Goal: Communication & Community: Answer question/provide support

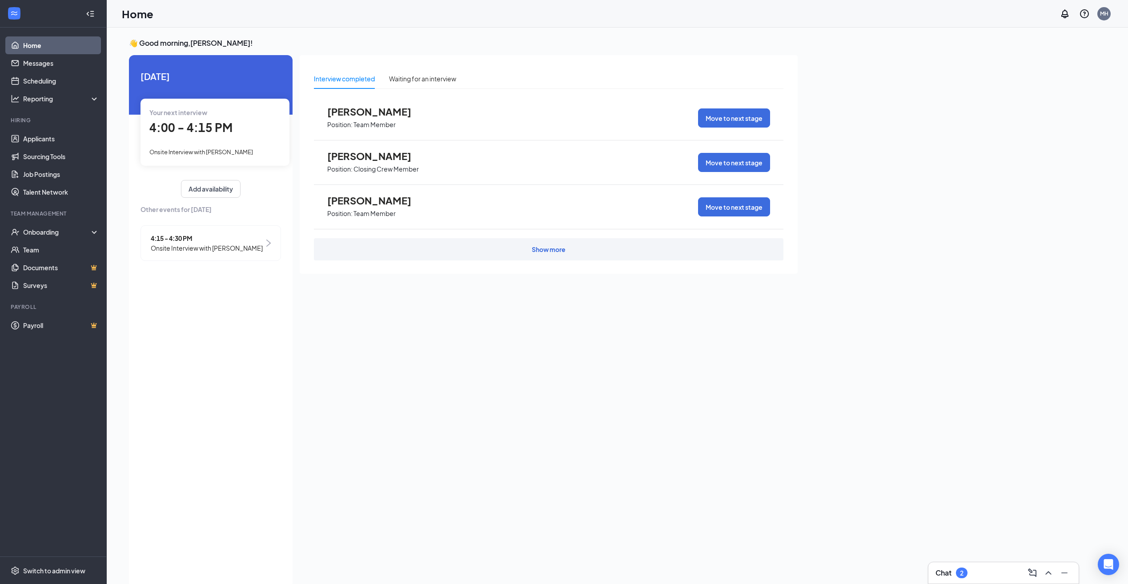
click at [227, 135] on span "4:00 - 4:15 PM" at bounding box center [190, 127] width 83 height 15
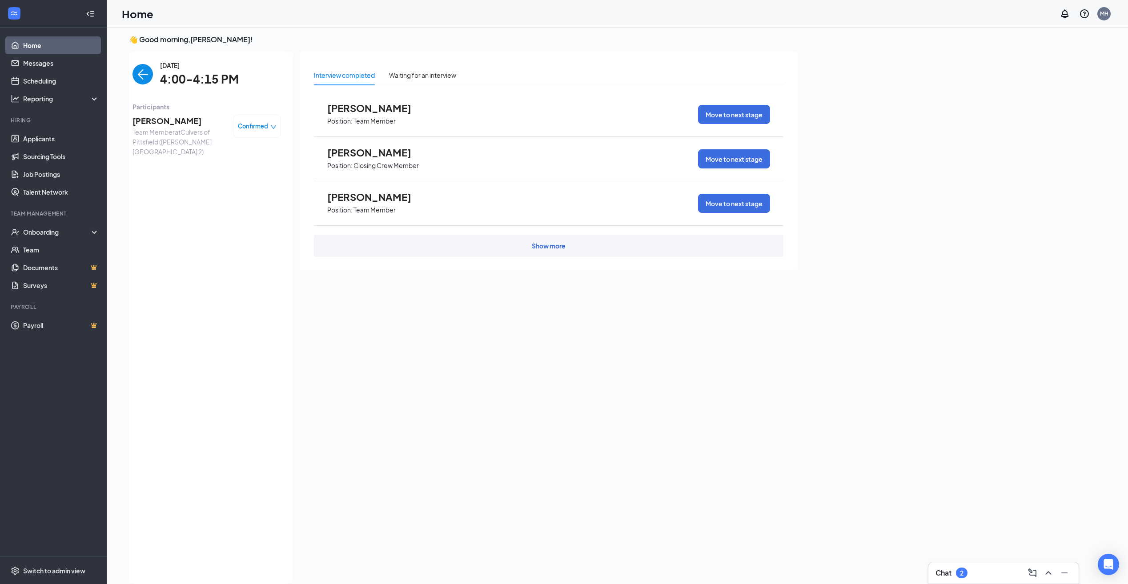
click at [257, 119] on div "Confirmed" at bounding box center [257, 126] width 48 height 23
click at [263, 130] on span "Confirmed" at bounding box center [253, 126] width 30 height 9
click at [247, 183] on span "Mark as no-show" at bounding box center [232, 182] width 49 height 10
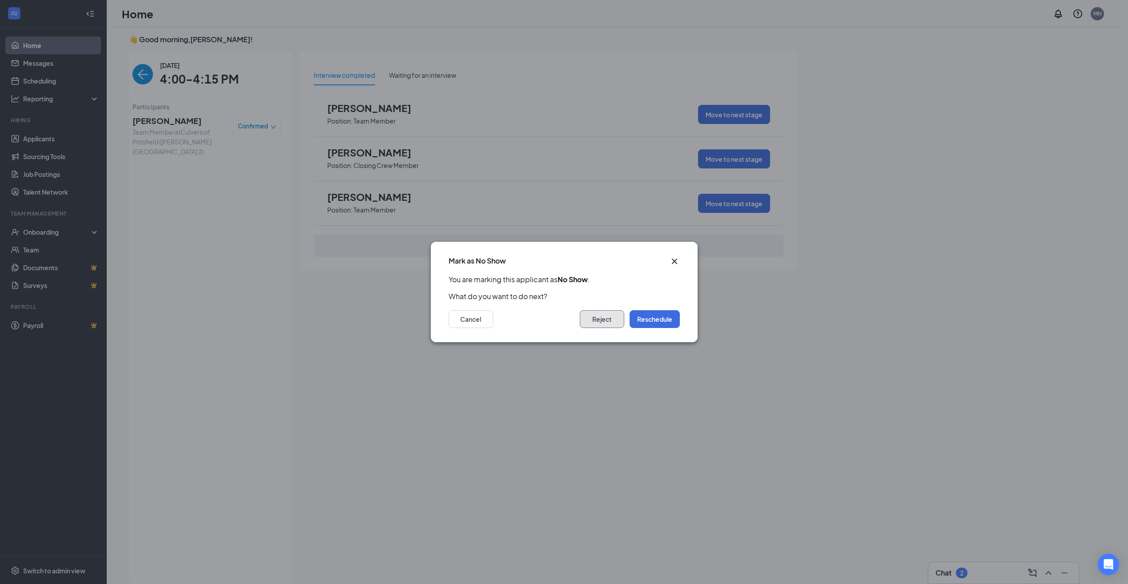
click at [596, 323] on button "Reject" at bounding box center [602, 319] width 44 height 18
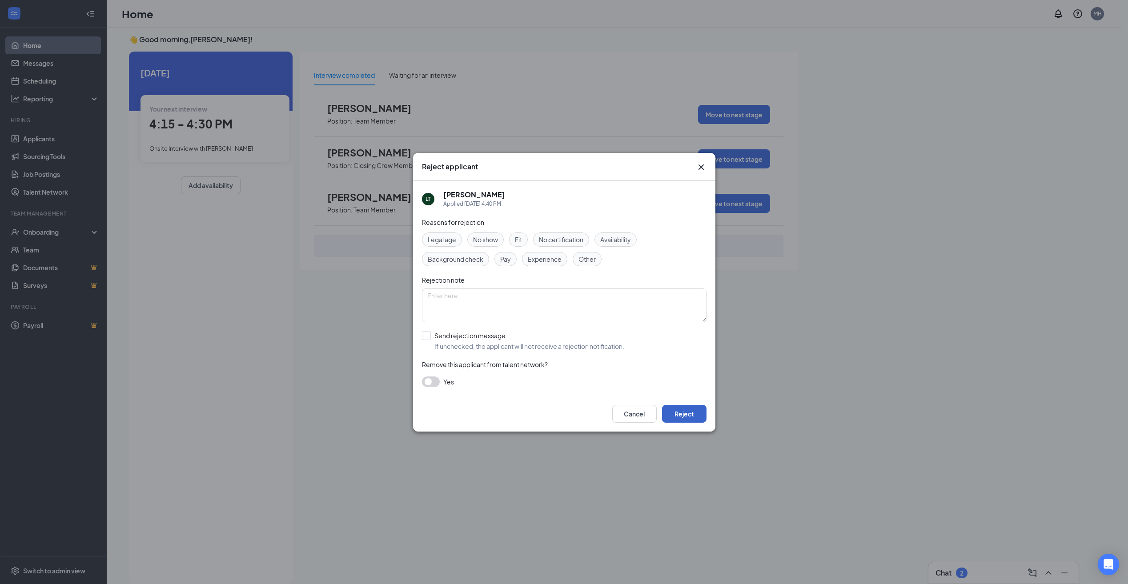
click at [685, 419] on button "Reject" at bounding box center [684, 414] width 44 height 18
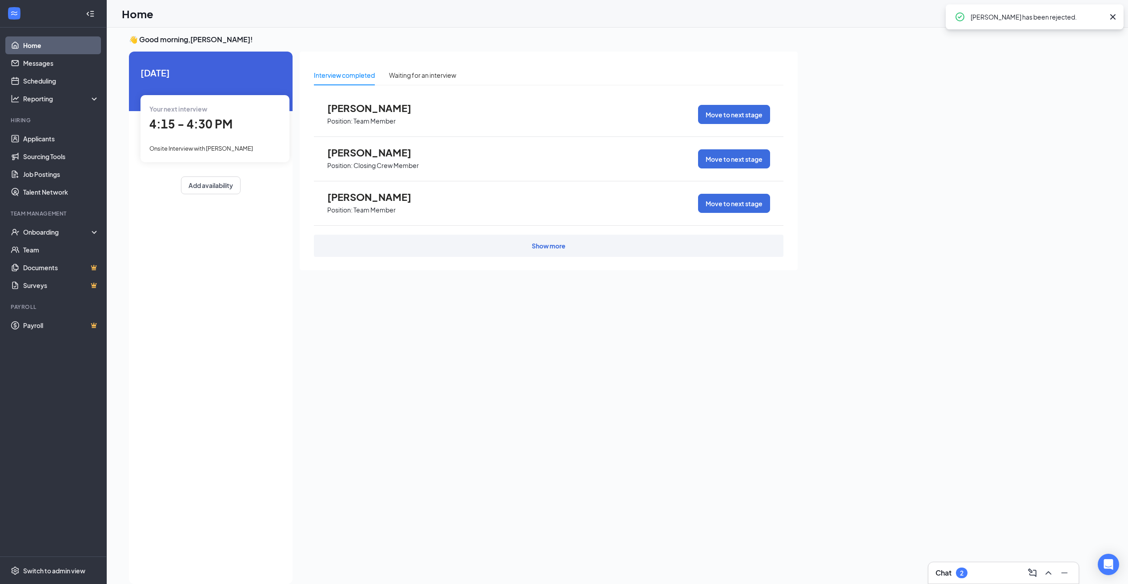
click at [225, 145] on span "Onsite Interview with [PERSON_NAME]" at bounding box center [201, 148] width 104 height 7
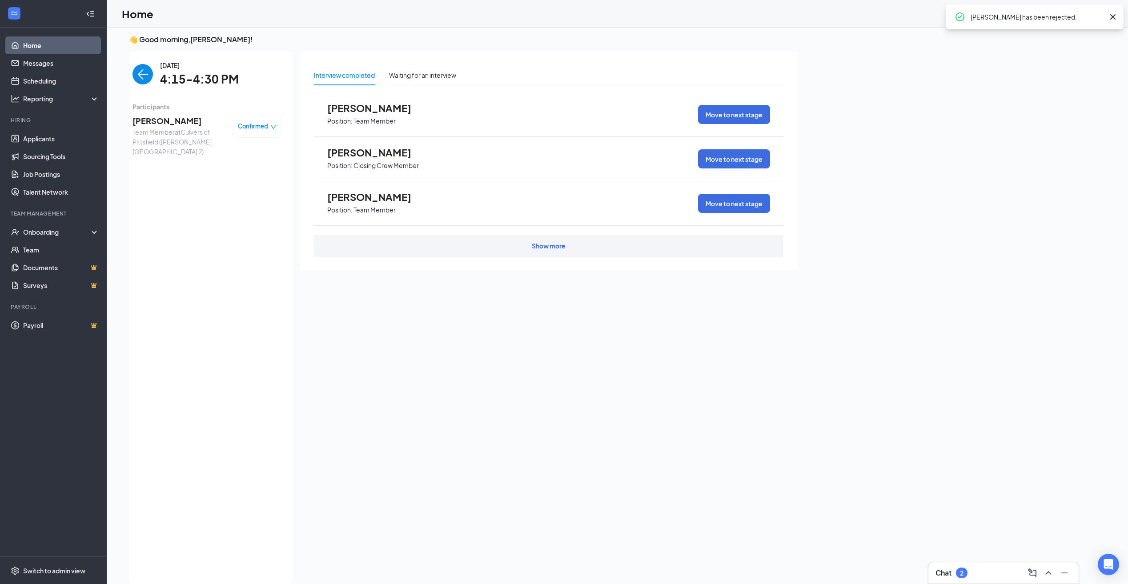
click at [265, 129] on span "Confirmed" at bounding box center [253, 126] width 30 height 9
click at [248, 181] on span "Mark as no-show" at bounding box center [232, 182] width 49 height 10
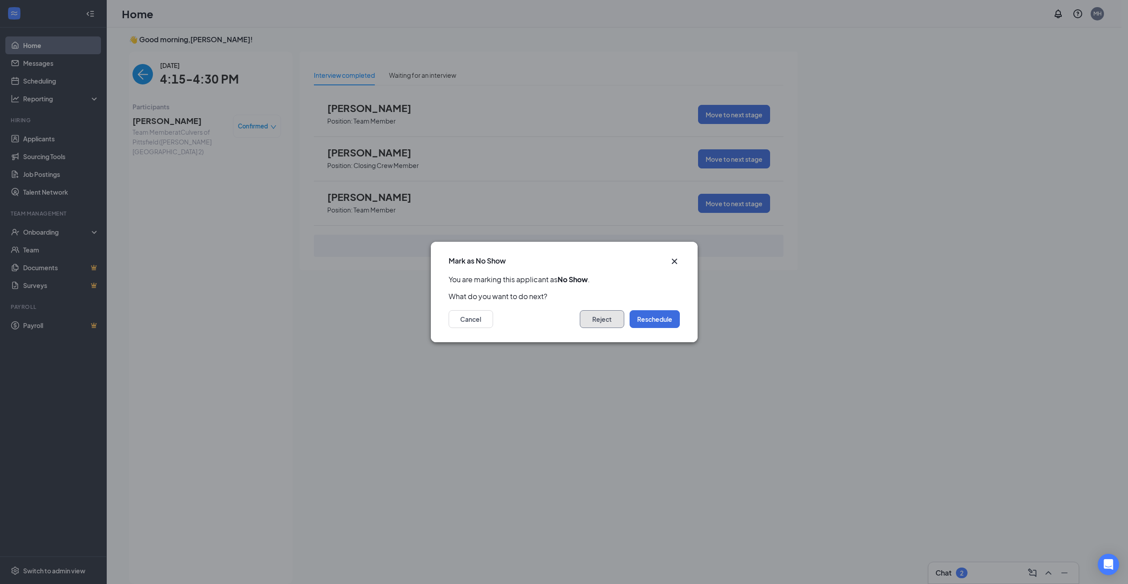
click at [617, 317] on button "Reject" at bounding box center [602, 319] width 44 height 18
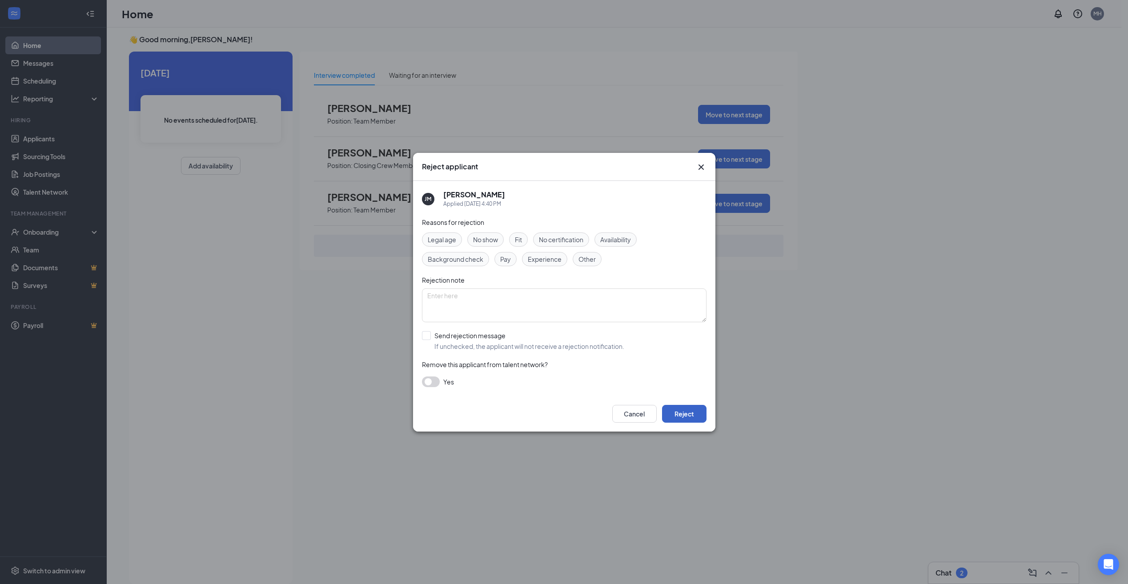
click at [682, 412] on button "Reject" at bounding box center [684, 414] width 44 height 18
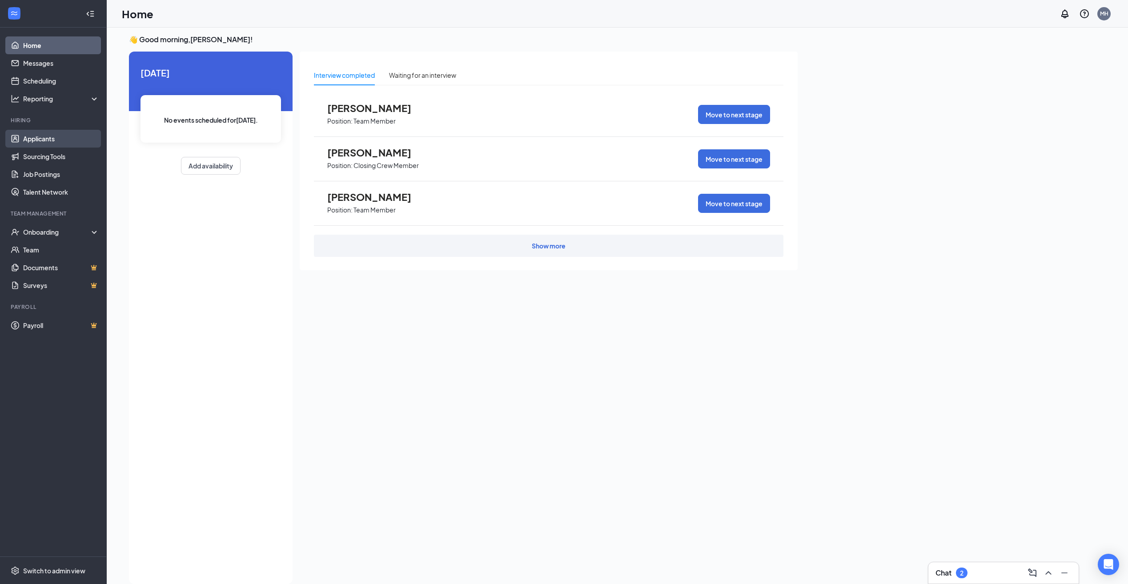
click at [33, 142] on link "Applicants" at bounding box center [61, 139] width 76 height 18
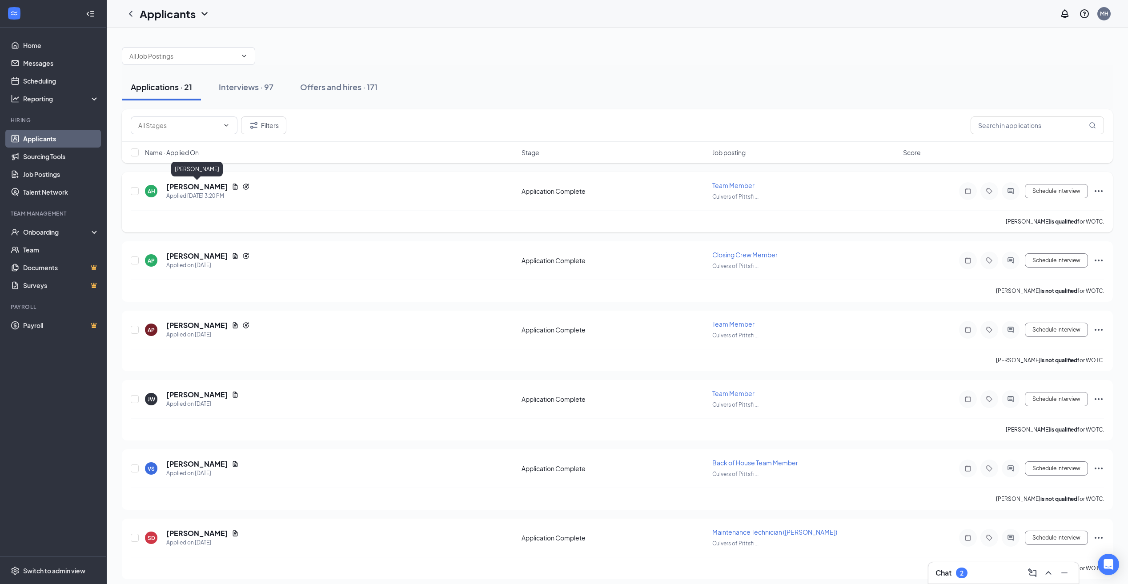
click at [213, 186] on h5 "[PERSON_NAME]" at bounding box center [197, 187] width 62 height 10
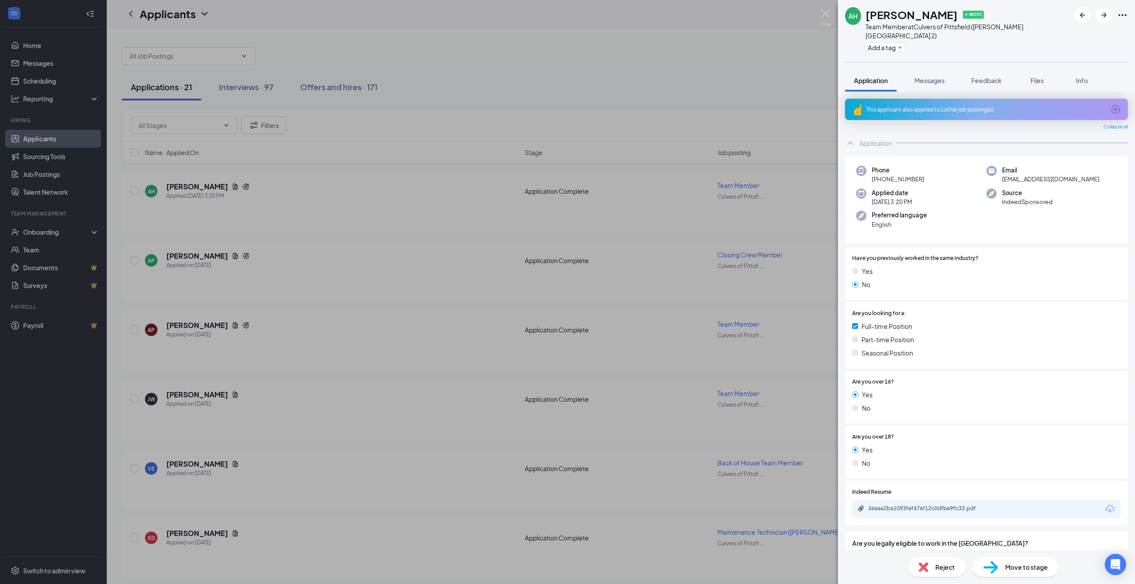
click at [953, 106] on div "This applicant also applied to 1 other job posting(s)" at bounding box center [985, 110] width 238 height 8
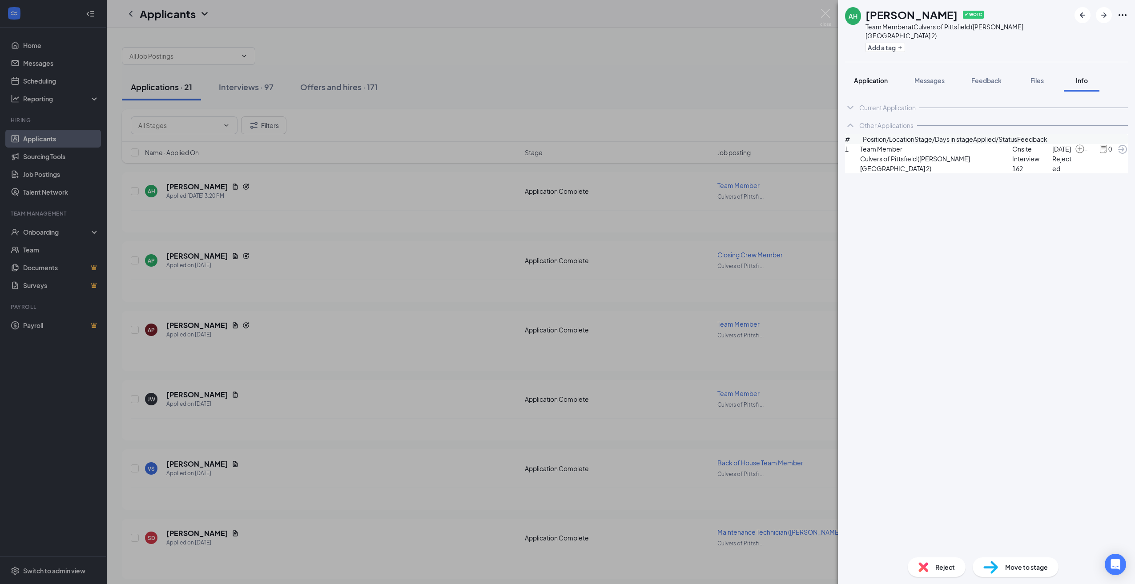
click at [870, 76] on span "Application" at bounding box center [871, 80] width 34 height 8
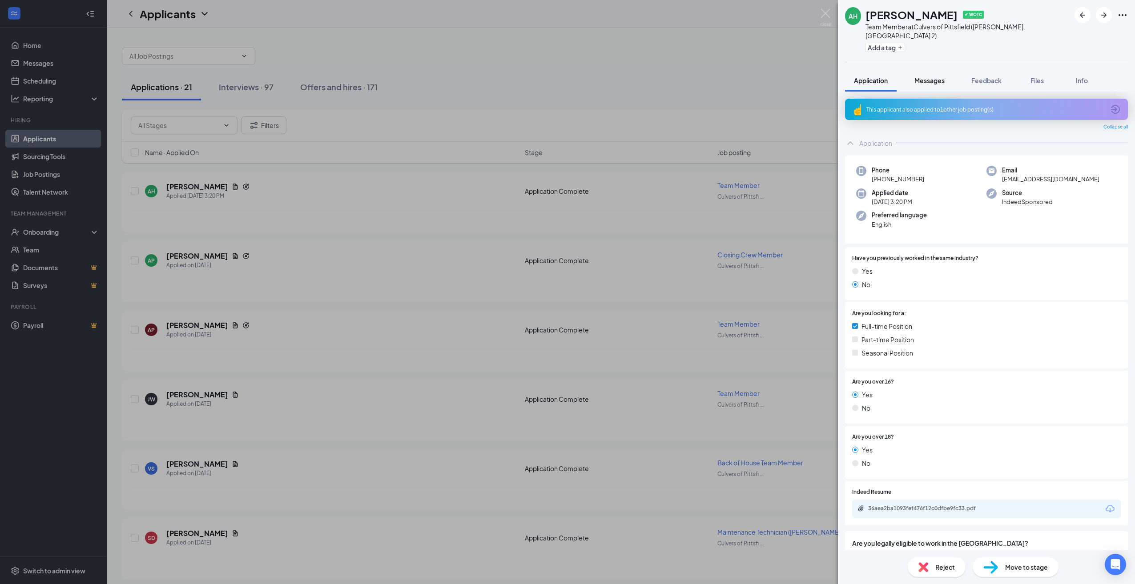
click at [926, 76] on span "Messages" at bounding box center [929, 80] width 30 height 8
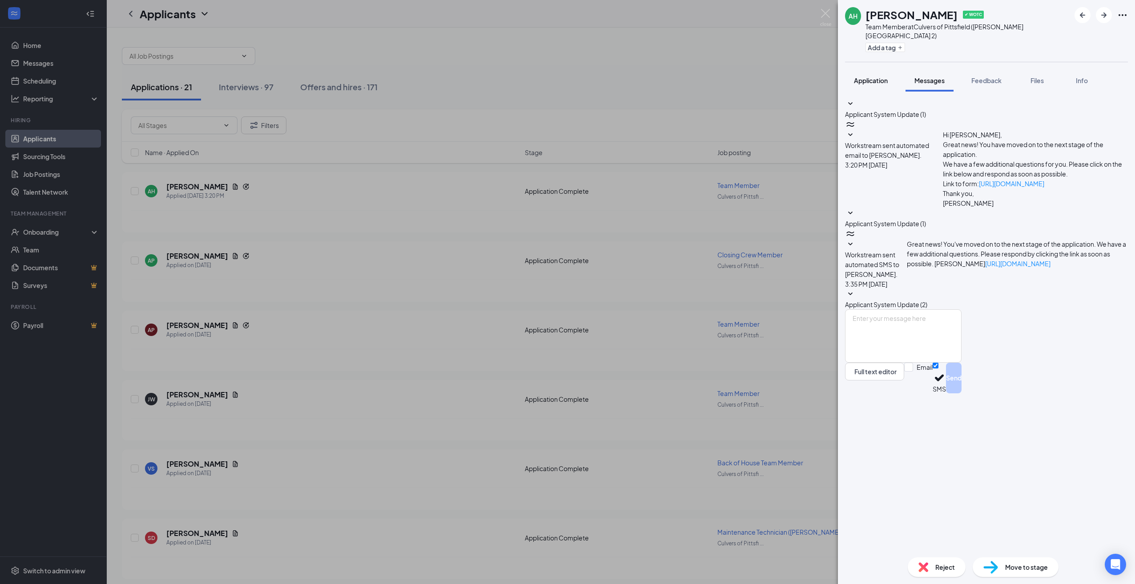
click at [877, 76] on span "Application" at bounding box center [871, 80] width 34 height 8
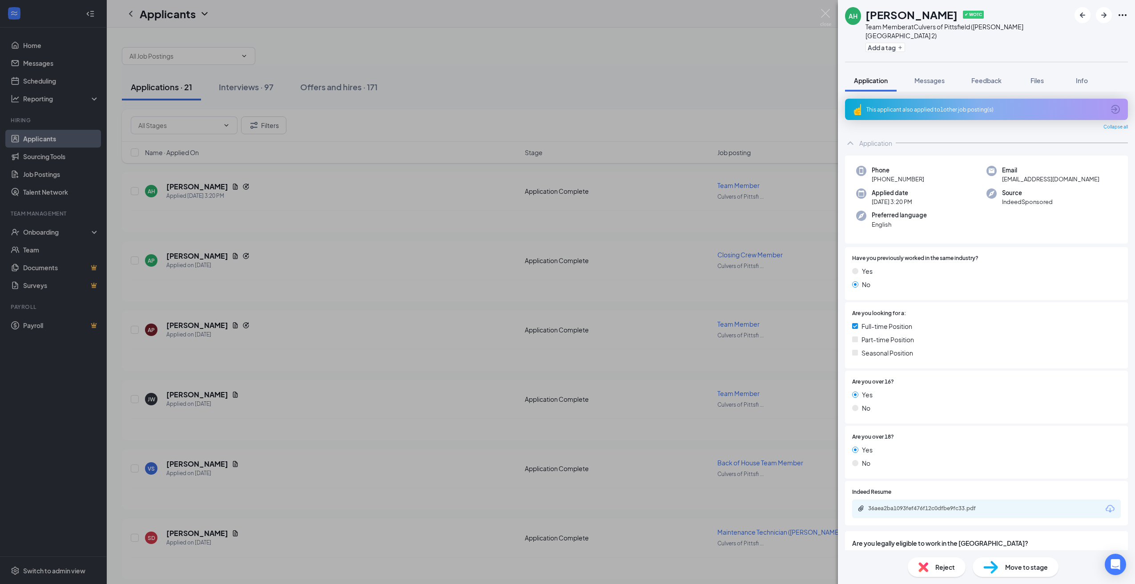
click at [323, 226] on div "AH [PERSON_NAME] ✔ WOTC Team Member at [GEOGRAPHIC_DATA] of [GEOGRAPHIC_DATA] (…" at bounding box center [567, 292] width 1135 height 584
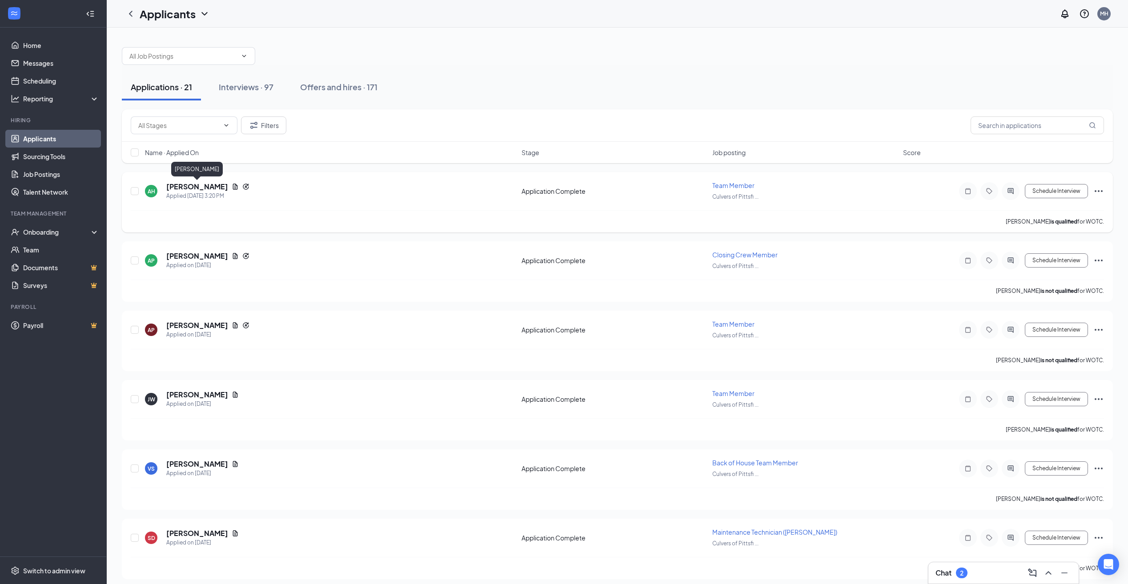
click at [217, 184] on h5 "[PERSON_NAME]" at bounding box center [197, 187] width 62 height 10
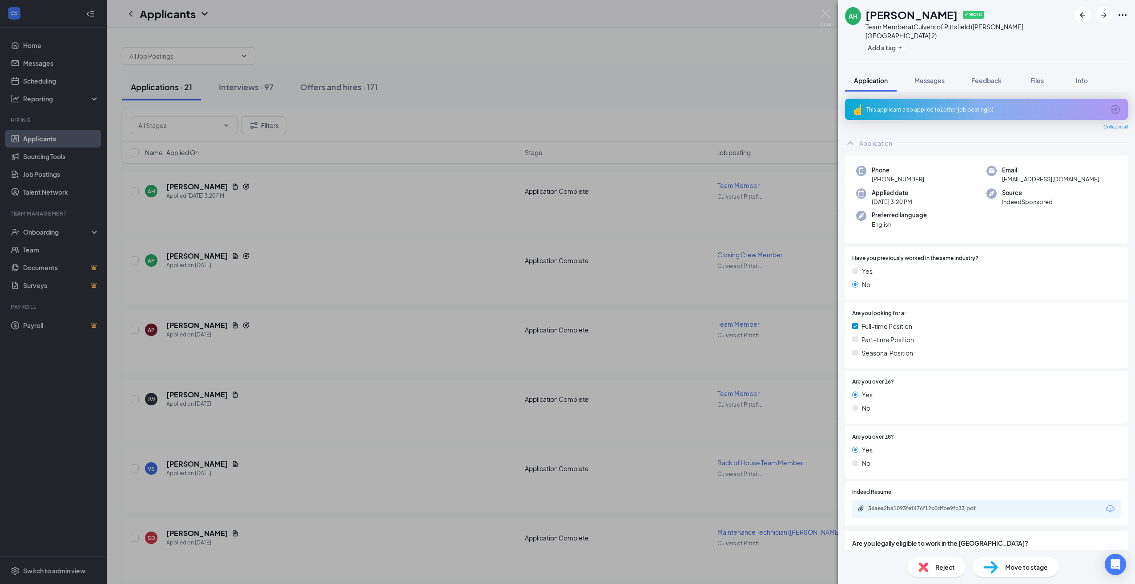
click at [946, 106] on div "This applicant also applied to 1 other job posting(s)" at bounding box center [985, 110] width 238 height 8
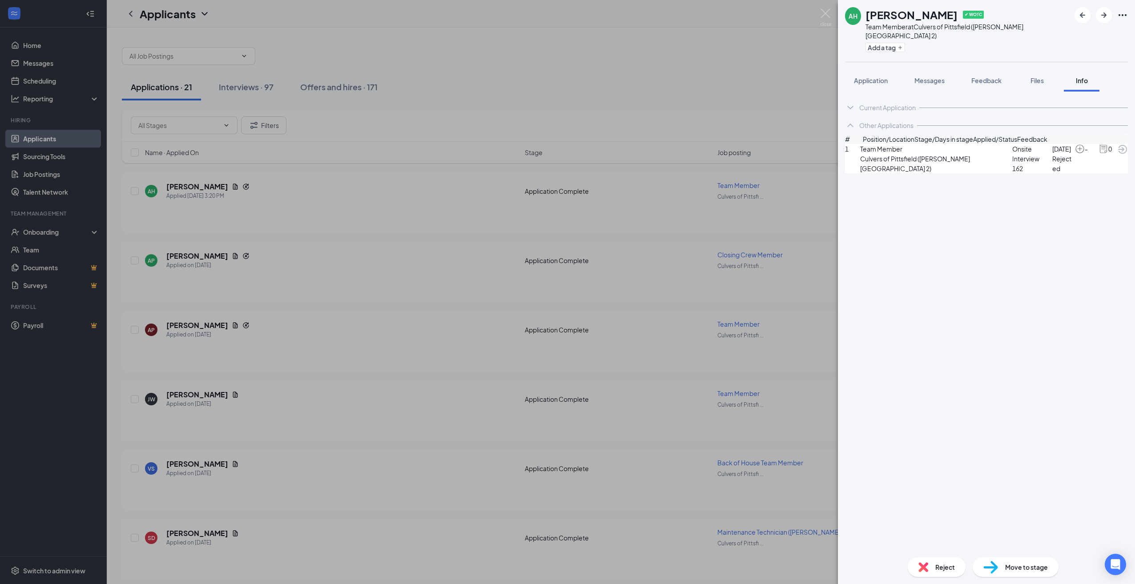
click at [399, 147] on div "AH [PERSON_NAME] ✔ WOTC Team Member at [GEOGRAPHIC_DATA] of [GEOGRAPHIC_DATA] (…" at bounding box center [567, 292] width 1135 height 584
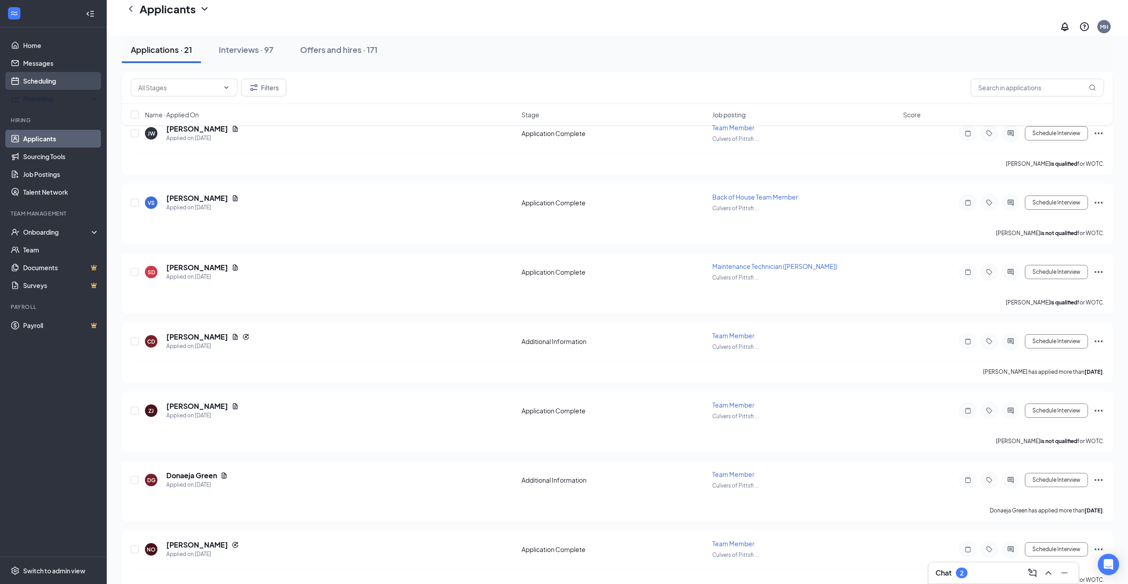
scroll to position [267, 0]
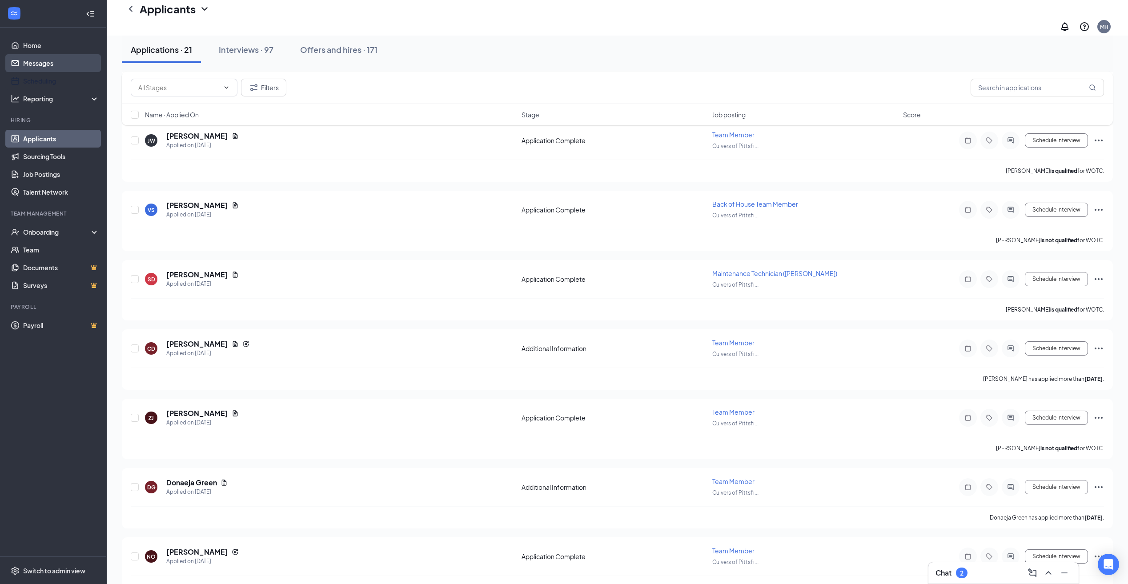
click at [35, 66] on link "Messages" at bounding box center [61, 63] width 76 height 18
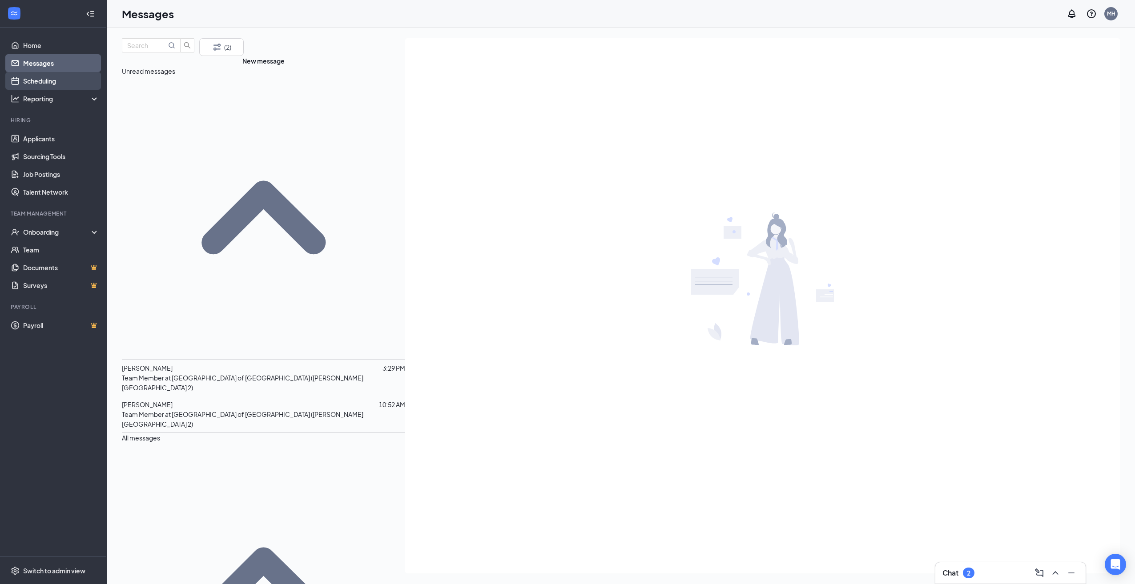
click at [41, 82] on link "Scheduling" at bounding box center [61, 81] width 76 height 18
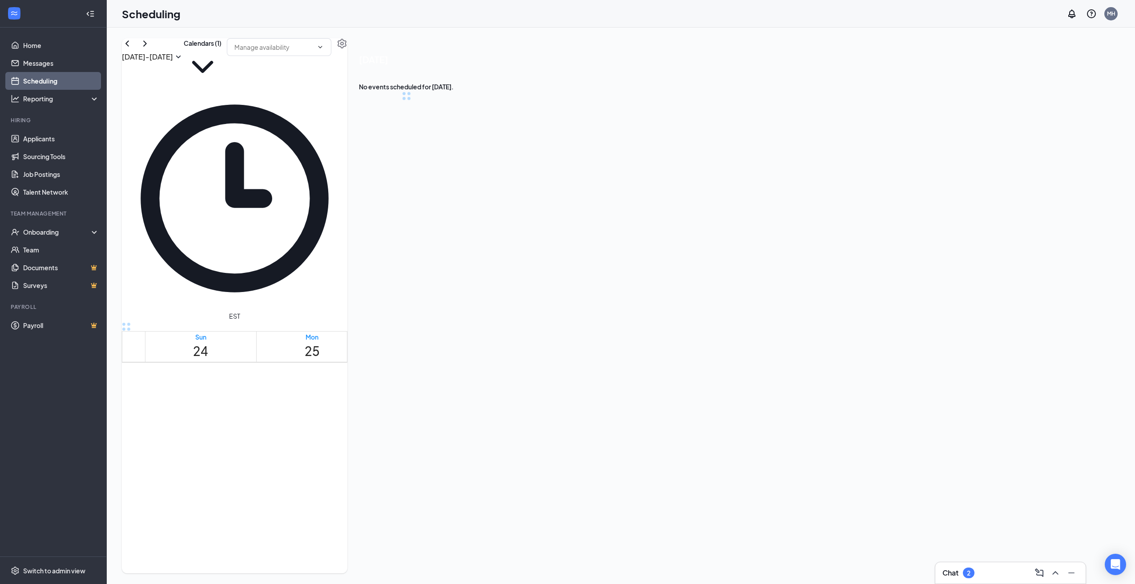
scroll to position [437, 0]
click at [40, 67] on link "Messages" at bounding box center [61, 63] width 76 height 18
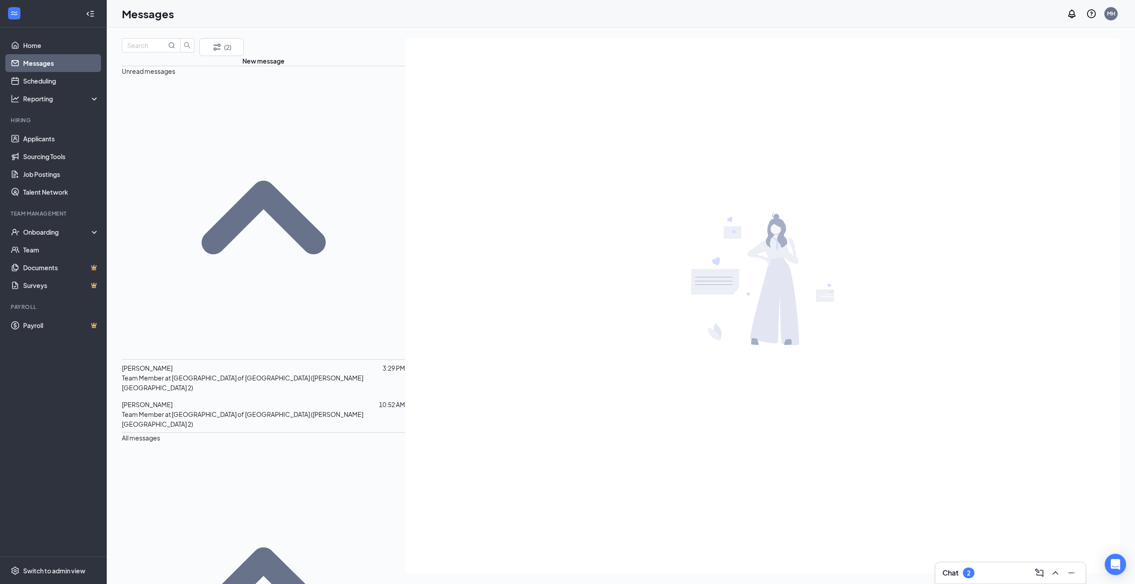
click at [153, 409] on p "Team Member at [GEOGRAPHIC_DATA] of [GEOGRAPHIC_DATA] ([PERSON_NAME][GEOGRAPHIC…" at bounding box center [263, 419] width 283 height 20
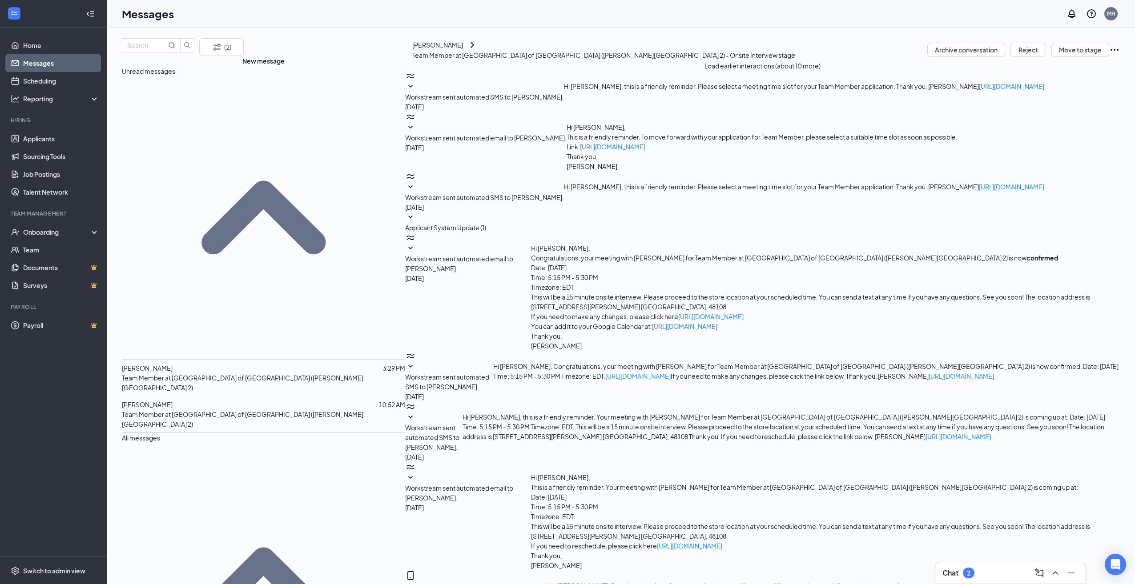
type textarea "What day are you available to start? we can get the paperwork sent over and get…"
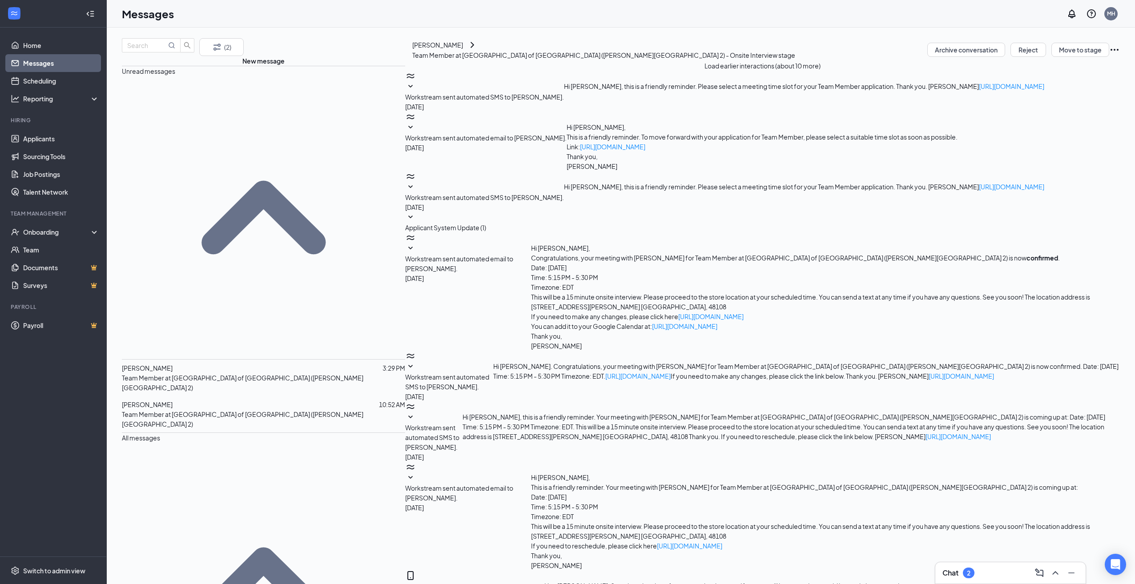
click at [155, 373] on p "Team Member at [GEOGRAPHIC_DATA] of [GEOGRAPHIC_DATA] ([PERSON_NAME][GEOGRAPHIC…" at bounding box center [263, 383] width 283 height 20
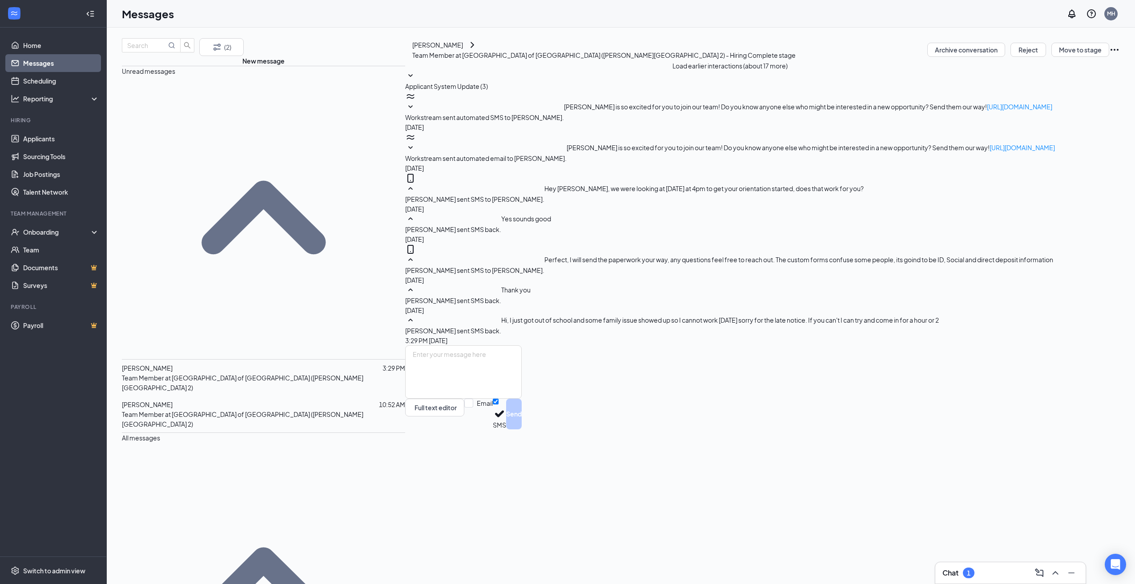
click at [168, 409] on p "Team Member at [GEOGRAPHIC_DATA] of [GEOGRAPHIC_DATA] ([PERSON_NAME][GEOGRAPHIC…" at bounding box center [263, 419] width 283 height 20
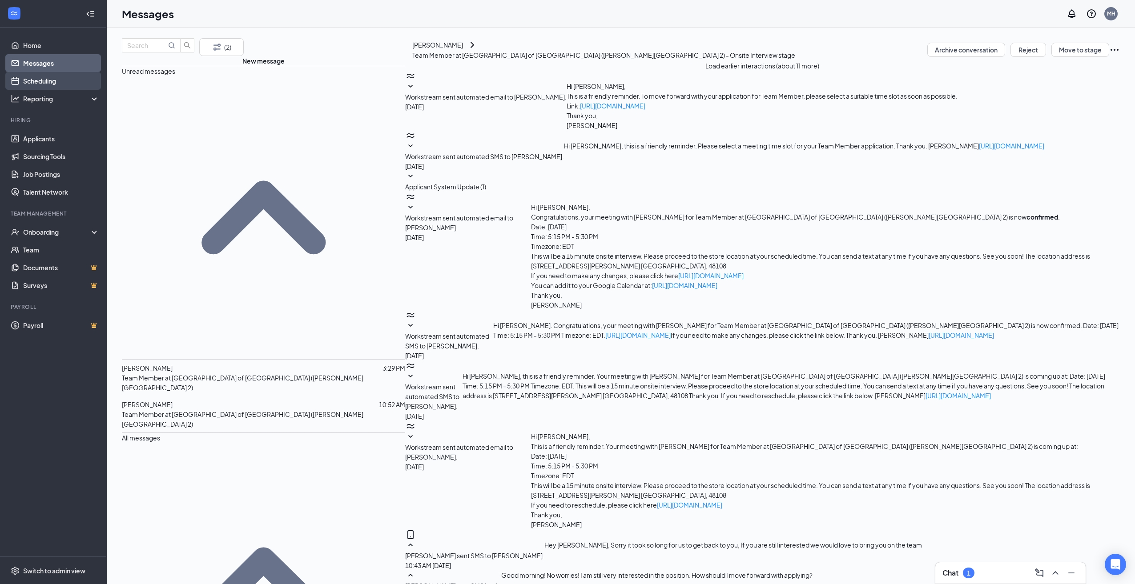
click at [41, 83] on link "Scheduling" at bounding box center [61, 81] width 76 height 18
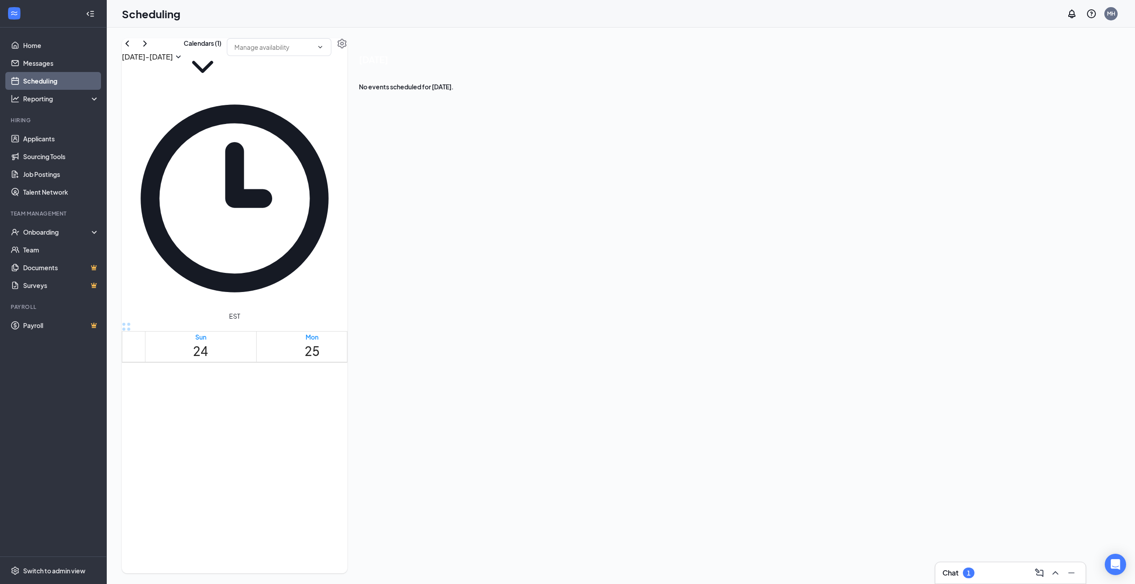
scroll to position [437, 0]
click at [48, 63] on link "Messages" at bounding box center [61, 63] width 76 height 18
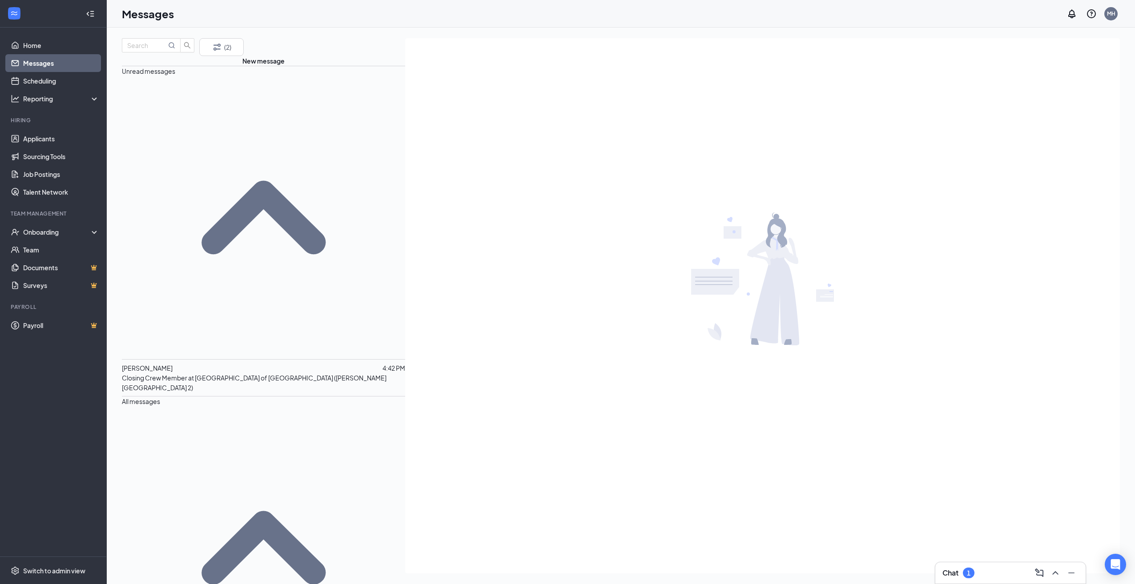
click at [167, 364] on span "[PERSON_NAME]" at bounding box center [147, 368] width 51 height 8
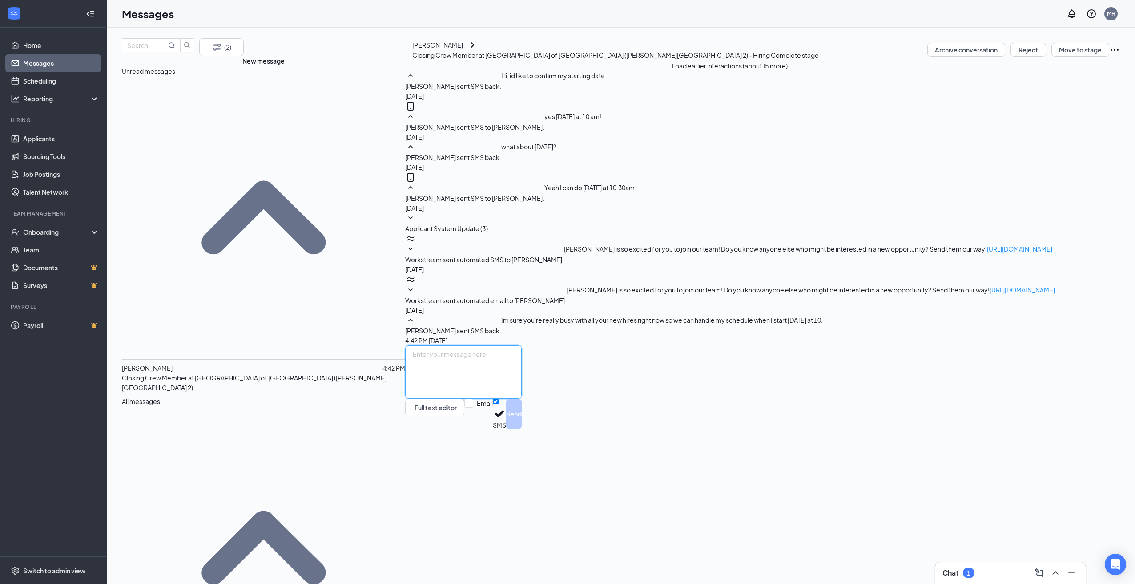
click at [521, 399] on textarea at bounding box center [463, 371] width 116 height 53
type textarea "o"
type textarea "Oh, I was confused, yes, we will have you orientate [DATE] and then work [DATE]…"
click at [521, 429] on button "Send" at bounding box center [514, 414] width 16 height 31
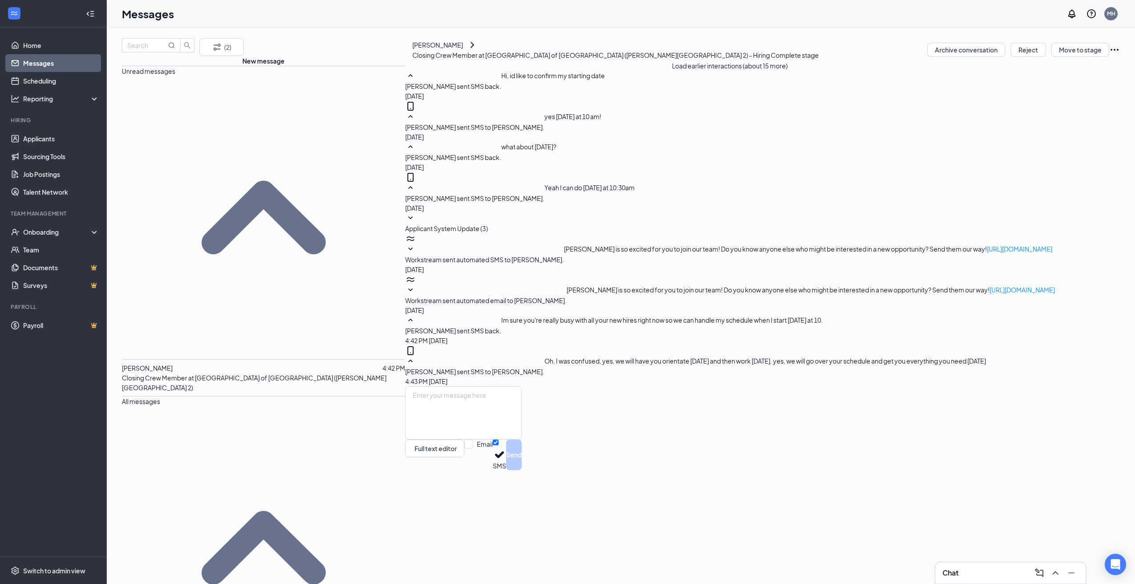
scroll to position [12, 0]
